Goal: Task Accomplishment & Management: Complete application form

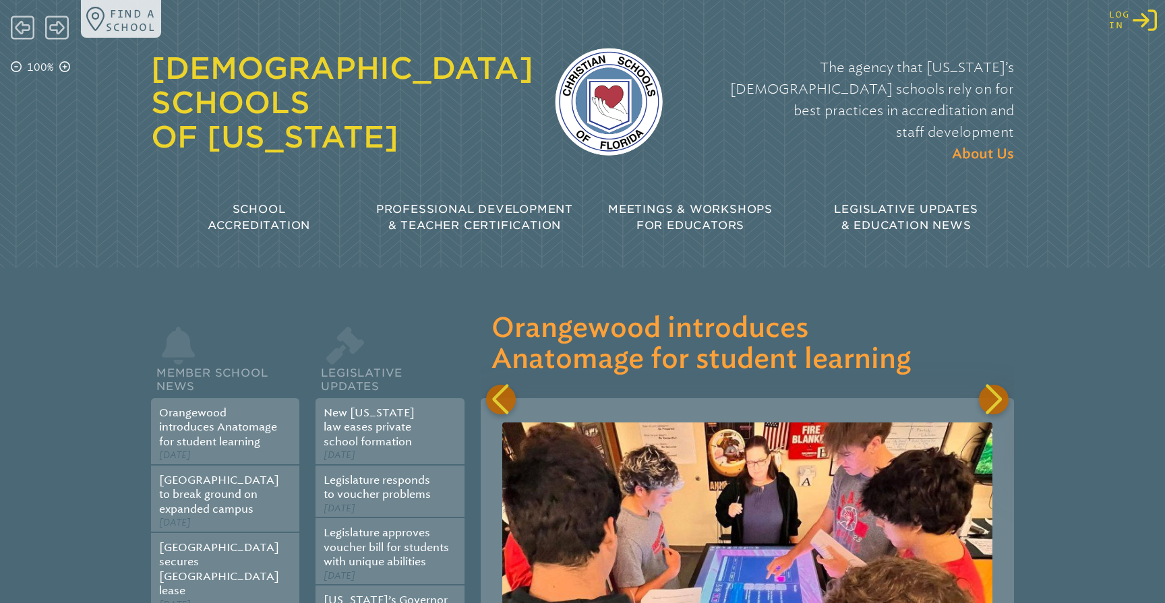
click at [1142, 24] on icon "Log in or Create Account" at bounding box center [1145, 20] width 24 height 24
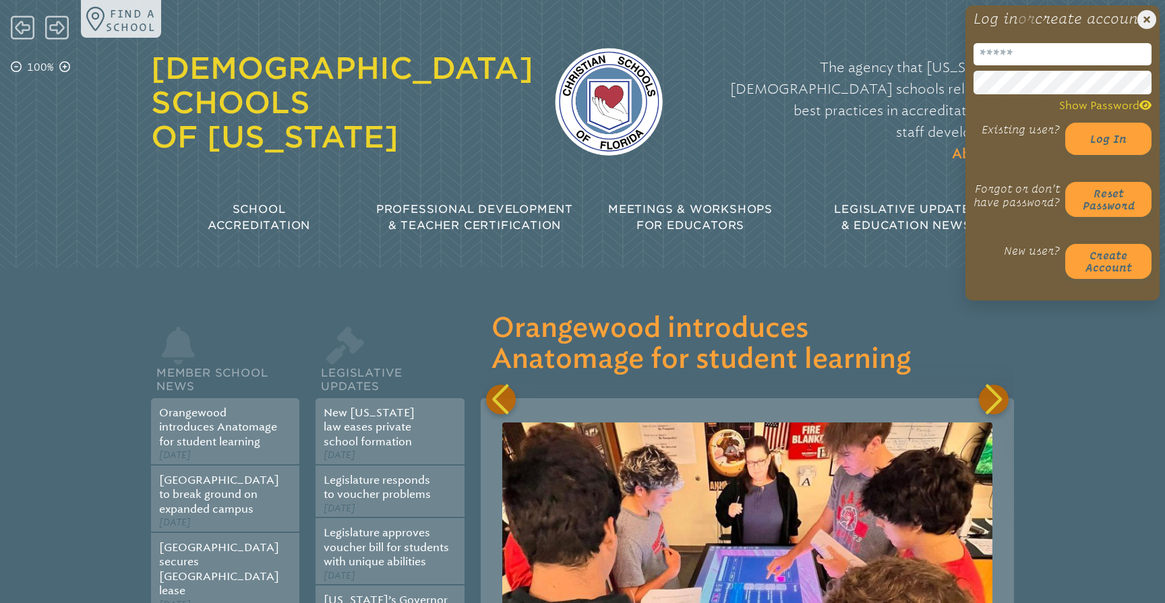
click at [1023, 63] on input "email" at bounding box center [1063, 54] width 178 height 22
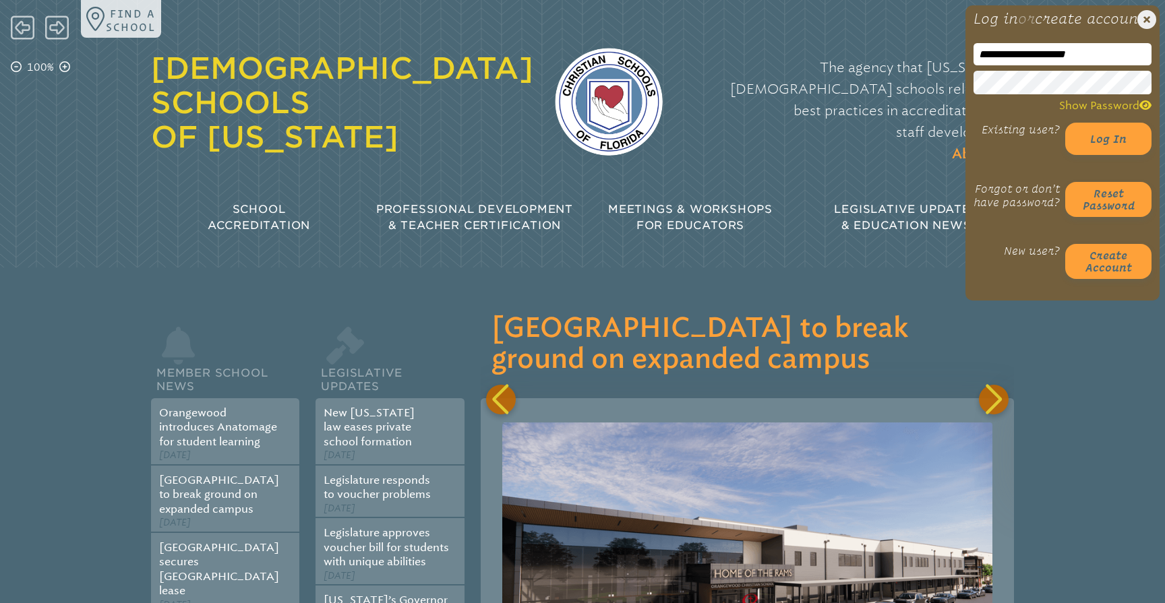
type input "**********"
click at [903, 118] on p "The agency that [US_STATE]’s [DEMOGRAPHIC_DATA] schools rely on for best practi…" at bounding box center [849, 111] width 330 height 109
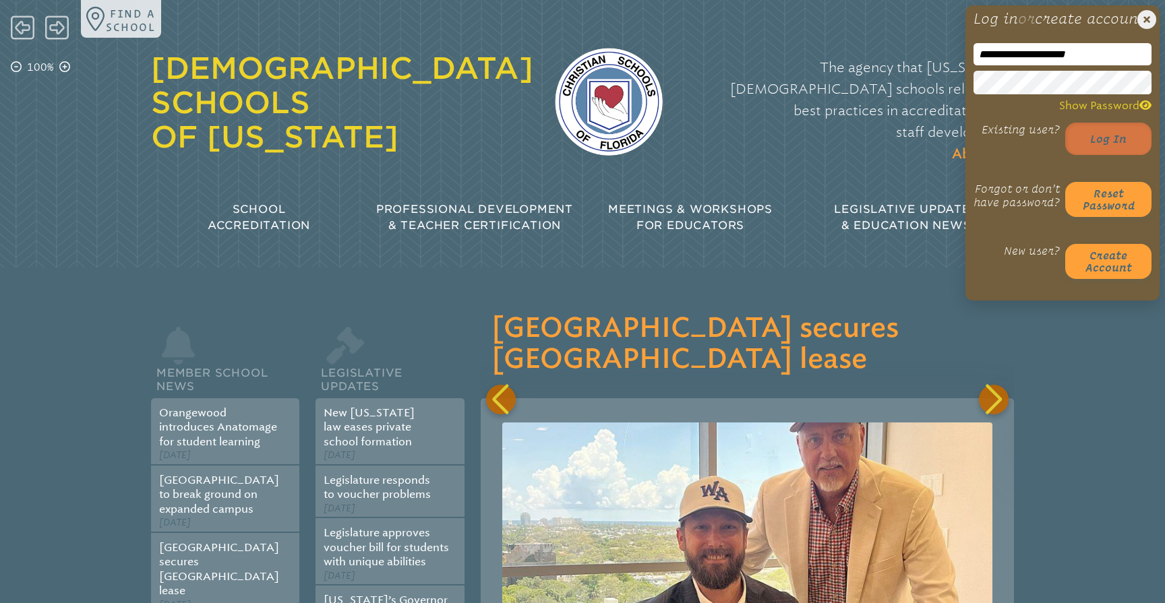
click at [1108, 151] on button "Log in" at bounding box center [1108, 139] width 86 height 32
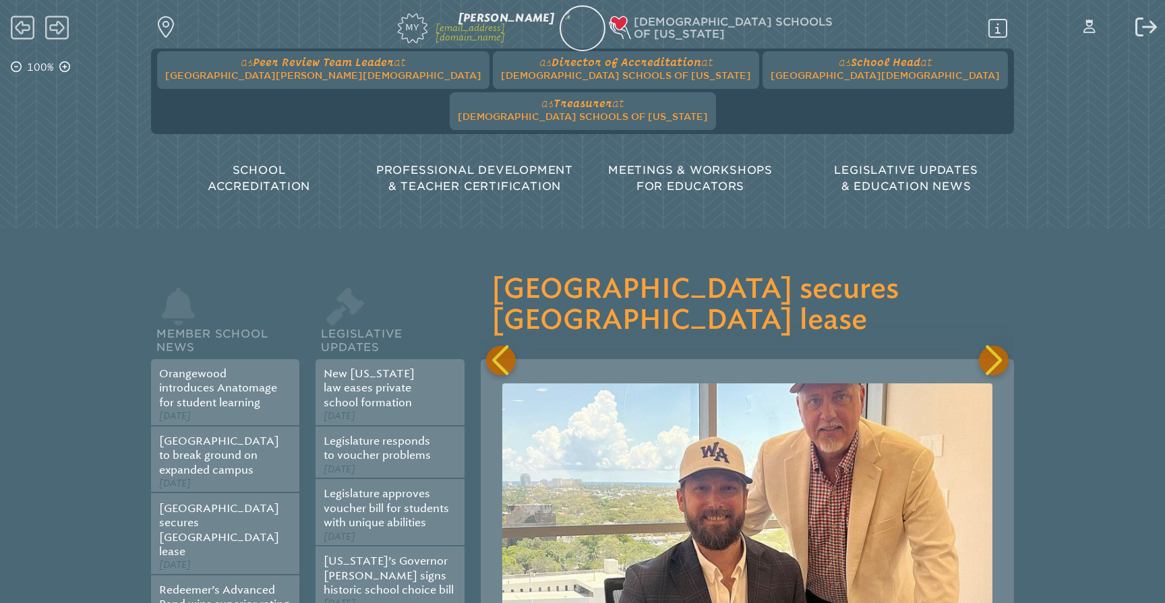
scroll to position [0, 1600]
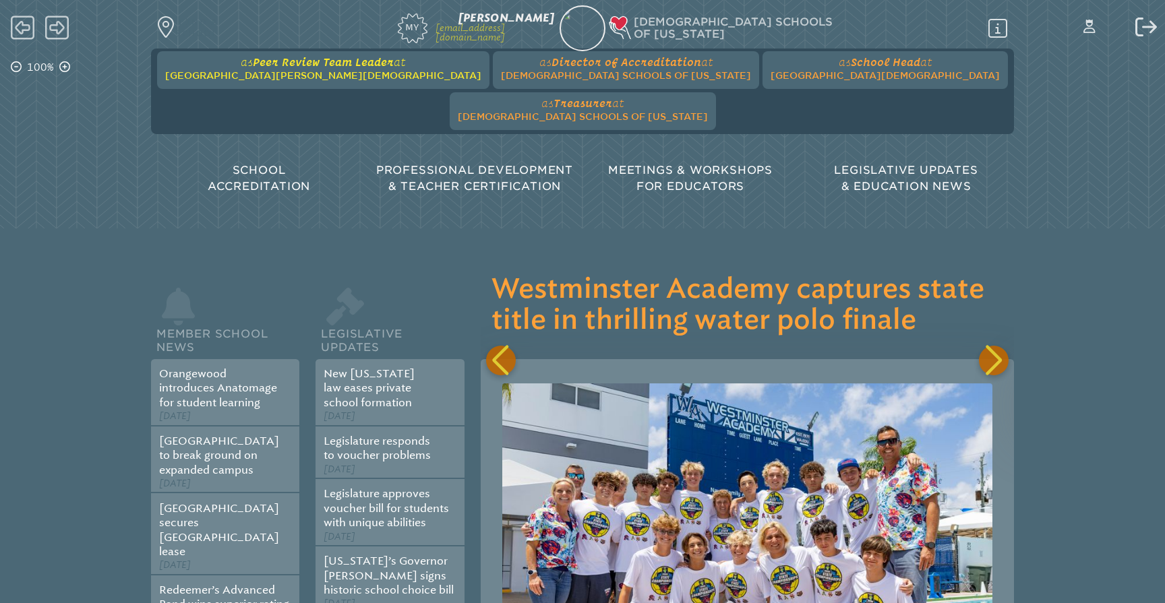
click at [292, 71] on span "[GEOGRAPHIC_DATA][PERSON_NAME][DEMOGRAPHIC_DATA]" at bounding box center [323, 75] width 316 height 11
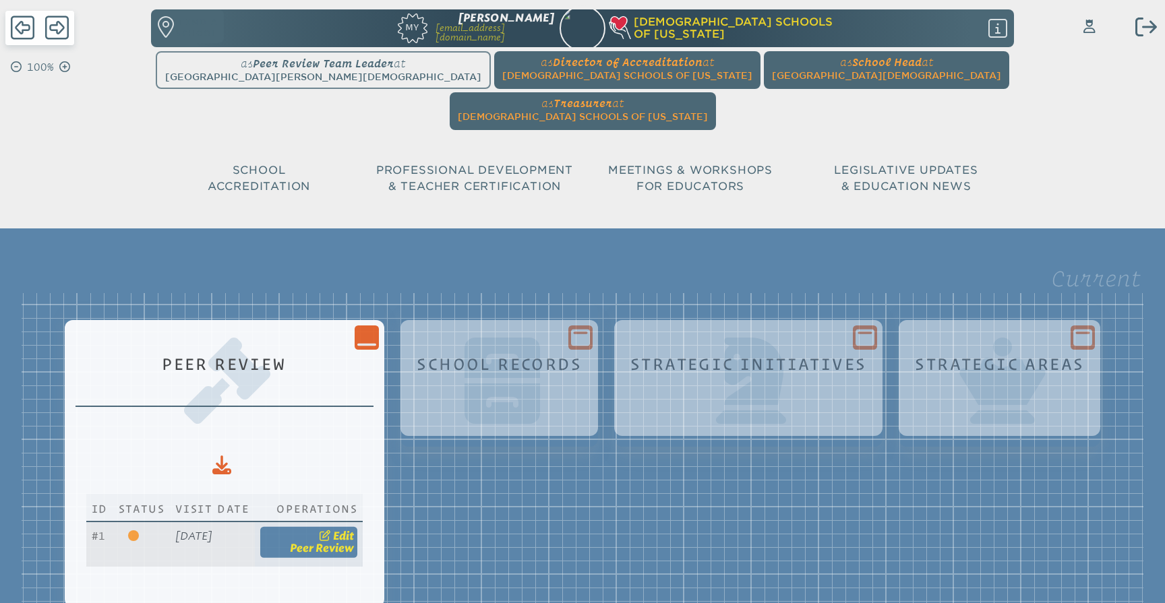
click at [354, 542] on span "Peer Review" at bounding box center [322, 548] width 64 height 13
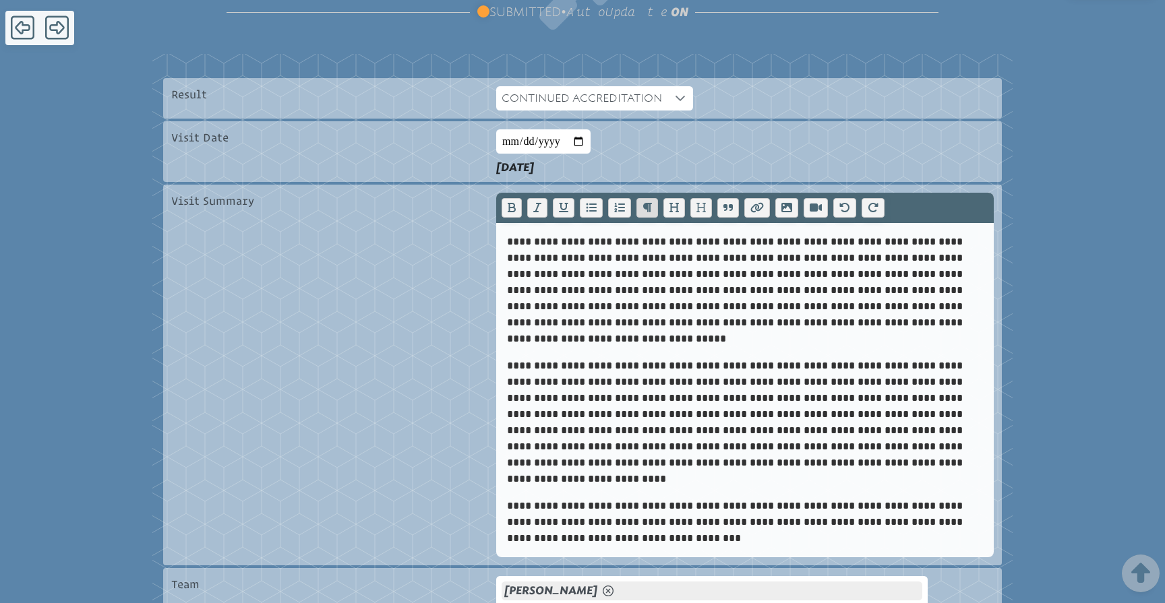
scroll to position [315, 0]
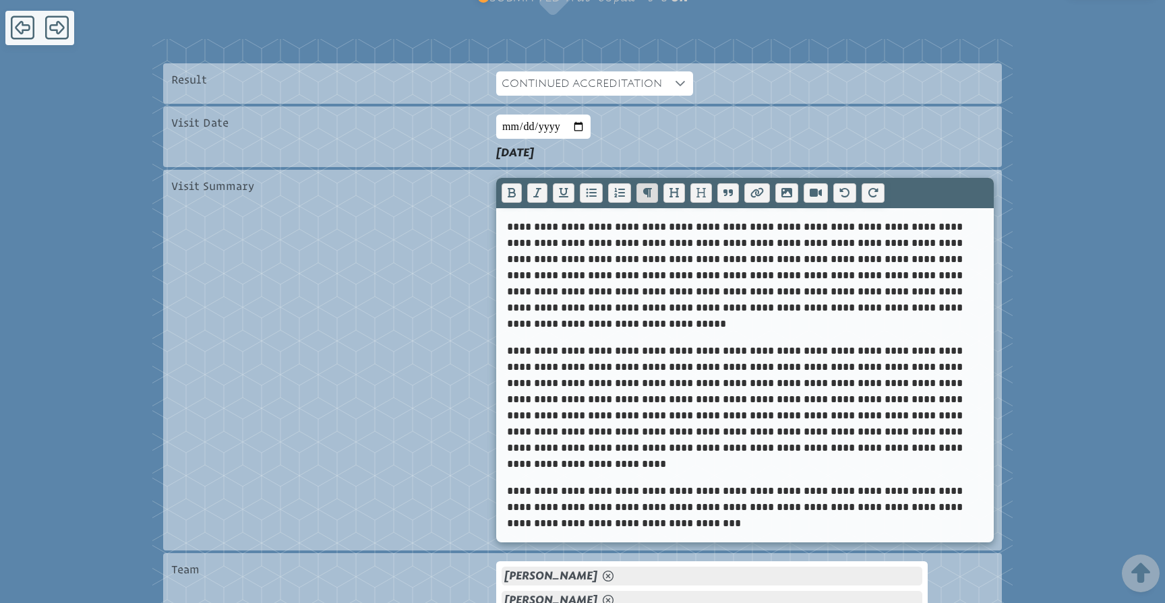
click at [802, 343] on p "**********" at bounding box center [745, 407] width 476 height 129
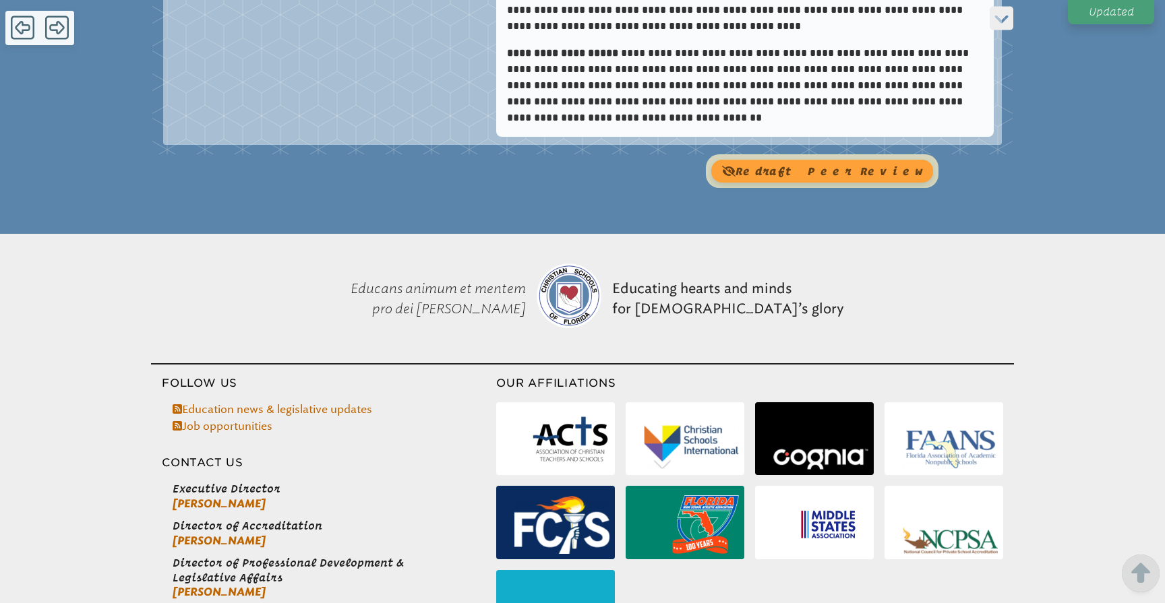
scroll to position [8205, 0]
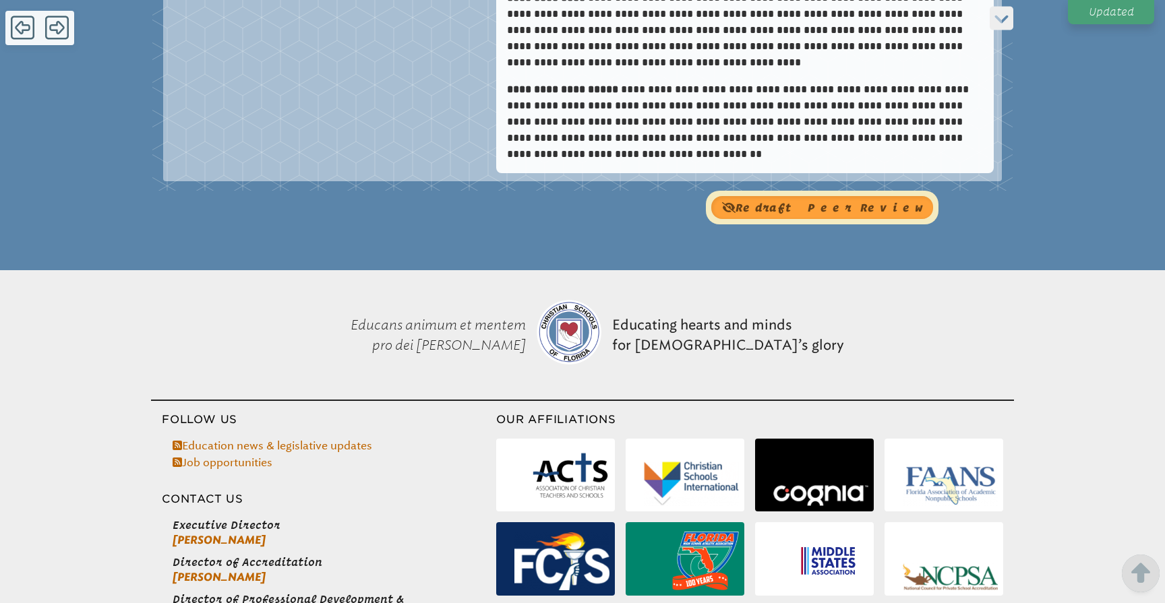
click at [855, 196] on button "redraft Peer Review" at bounding box center [822, 207] width 222 height 23
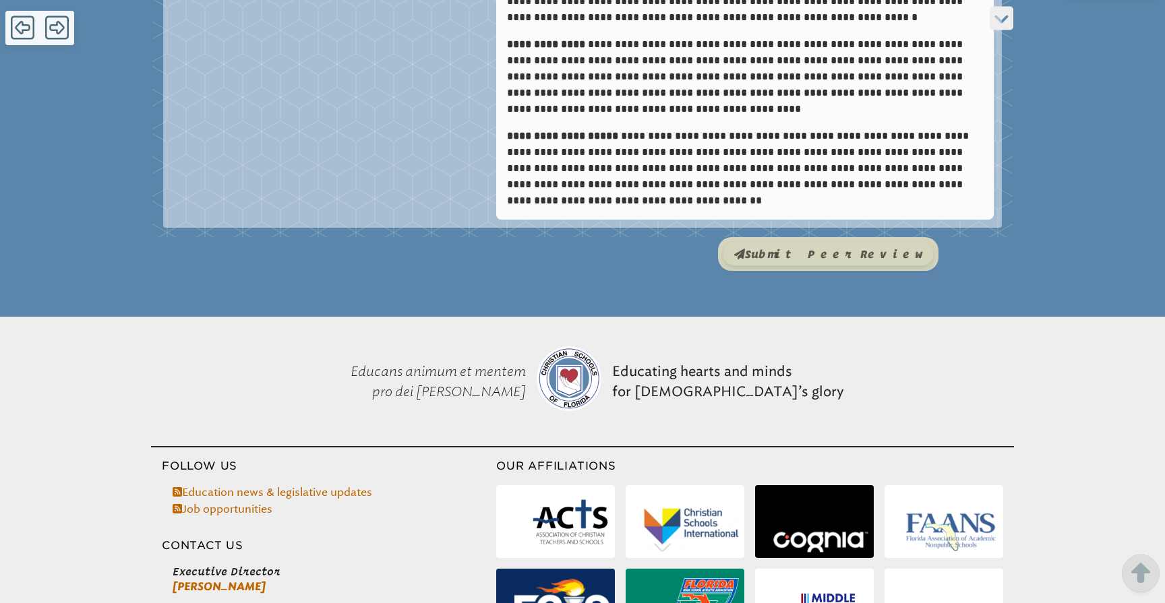
scroll to position [8124, 0]
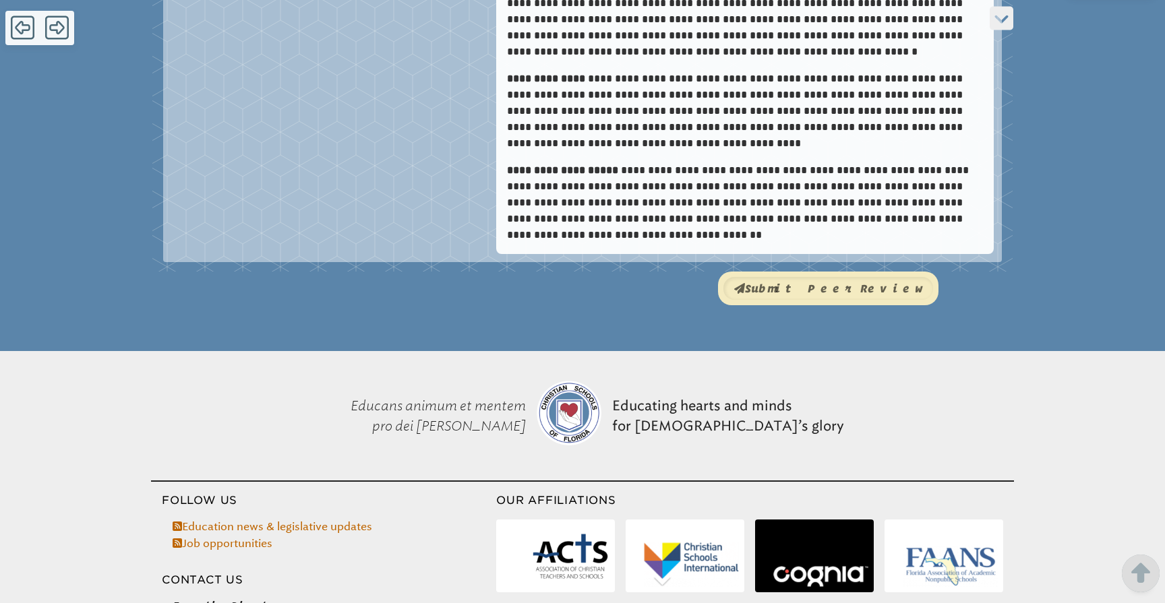
click at [860, 277] on button "submit Peer Review" at bounding box center [828, 288] width 210 height 23
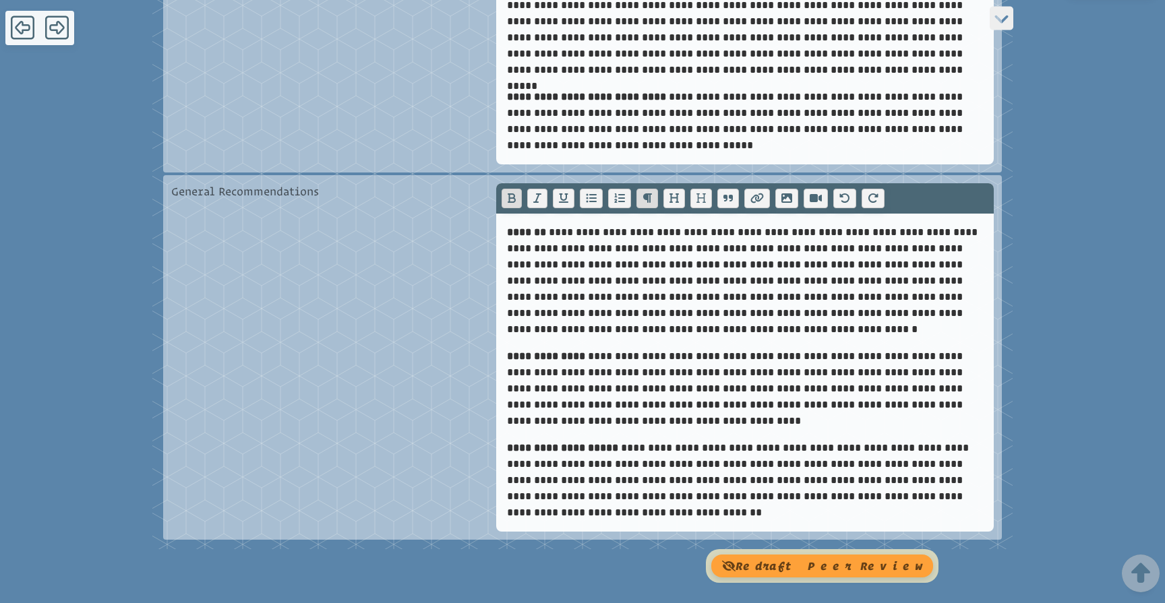
scroll to position [7848, 0]
